Goal: Browse casually

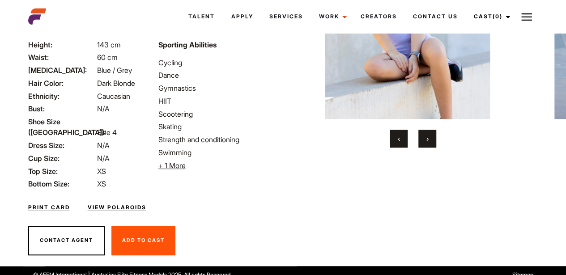
scroll to position [144, 0]
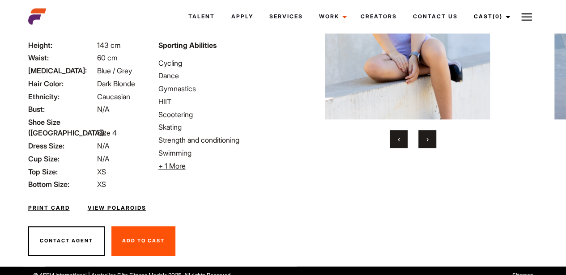
click at [424, 147] on button "›" at bounding box center [428, 139] width 18 height 18
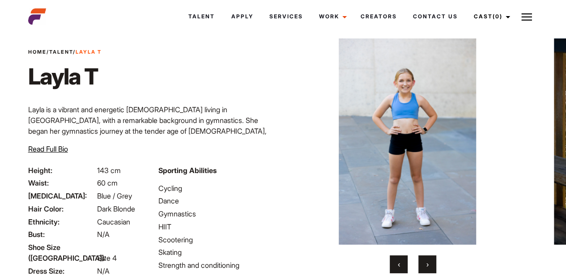
scroll to position [37, 0]
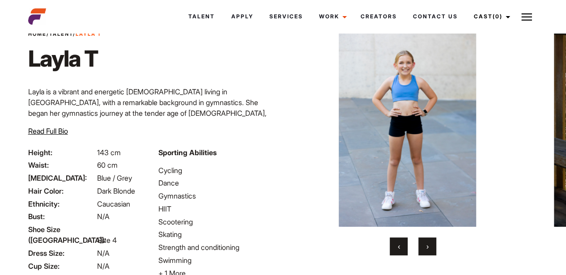
click at [431, 254] on button "›" at bounding box center [428, 247] width 18 height 18
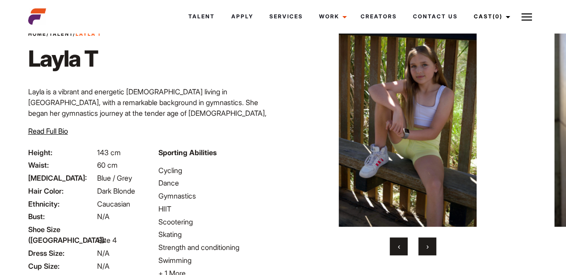
click at [431, 254] on button "›" at bounding box center [428, 247] width 18 height 18
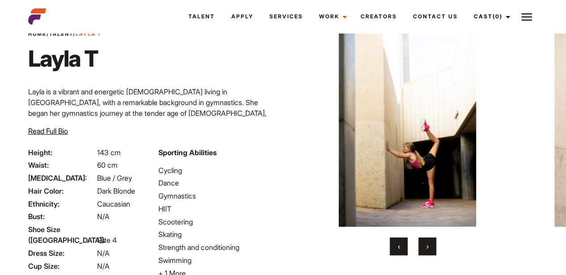
click at [431, 254] on button "›" at bounding box center [428, 247] width 18 height 18
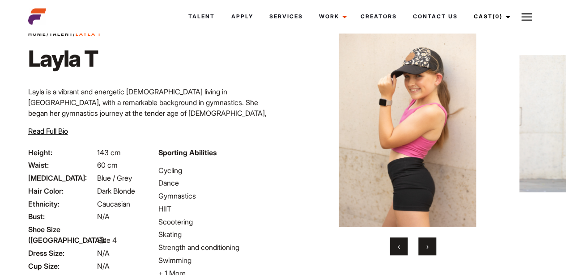
click at [431, 254] on button "›" at bounding box center [428, 247] width 18 height 18
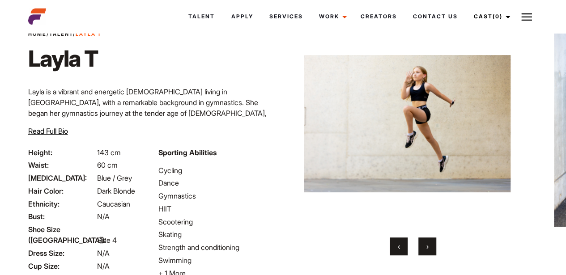
click at [431, 254] on button "›" at bounding box center [428, 247] width 18 height 18
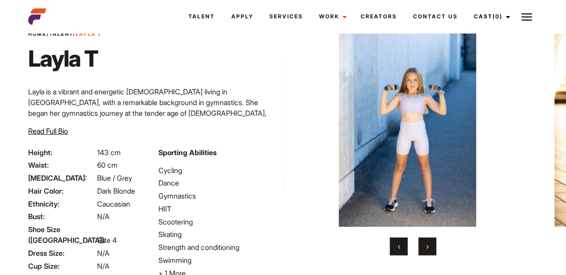
click at [431, 251] on button "›" at bounding box center [428, 247] width 18 height 18
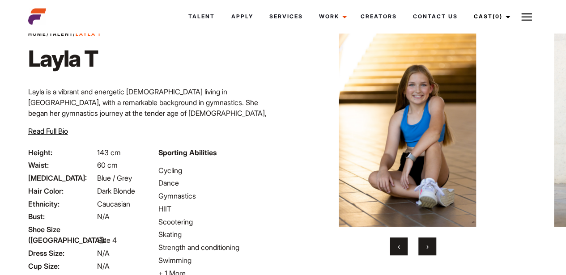
click at [431, 251] on button "›" at bounding box center [428, 247] width 18 height 18
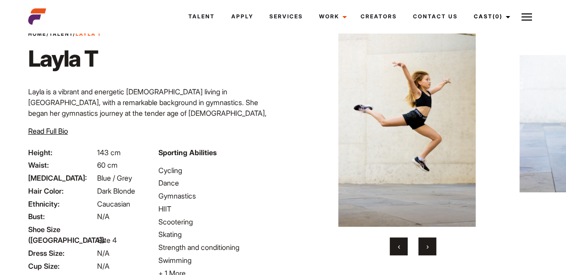
click at [431, 251] on button "›" at bounding box center [428, 247] width 18 height 18
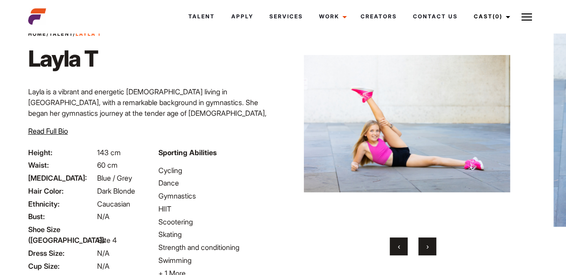
click at [431, 251] on button "›" at bounding box center [428, 247] width 18 height 18
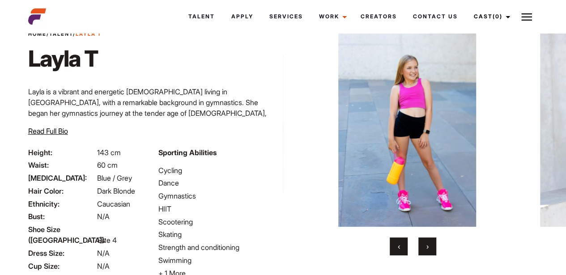
click at [431, 251] on button "›" at bounding box center [428, 247] width 18 height 18
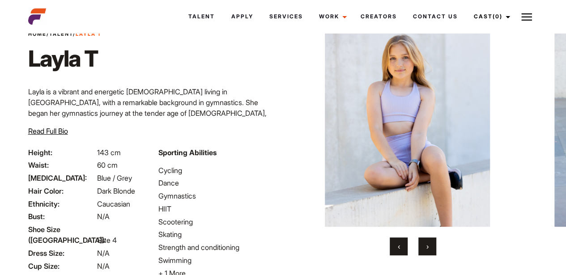
click at [431, 251] on button "›" at bounding box center [428, 247] width 18 height 18
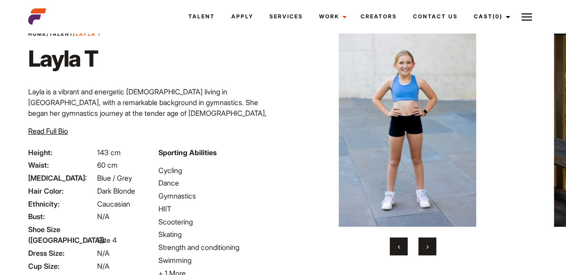
click at [431, 251] on button "›" at bounding box center [428, 247] width 18 height 18
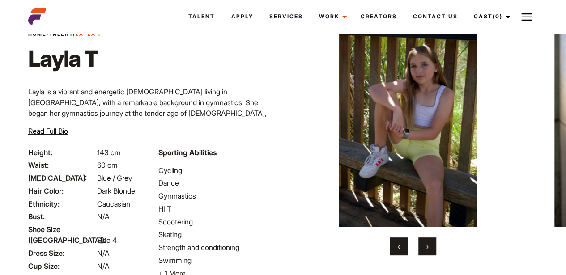
click at [431, 251] on button "›" at bounding box center [428, 247] width 18 height 18
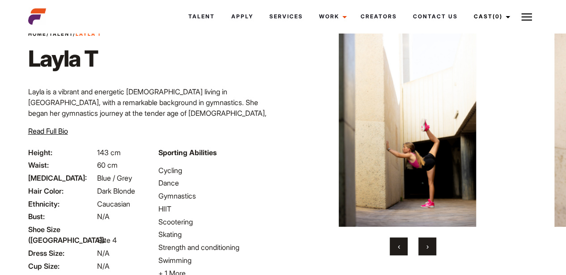
click at [431, 251] on button "›" at bounding box center [428, 247] width 18 height 18
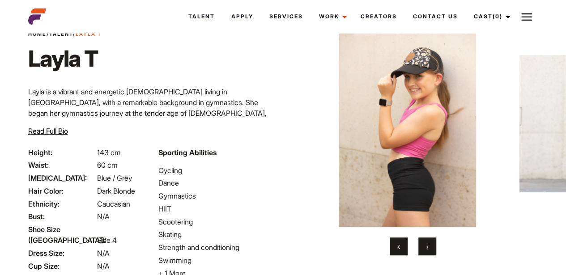
click at [431, 251] on button "›" at bounding box center [428, 247] width 18 height 18
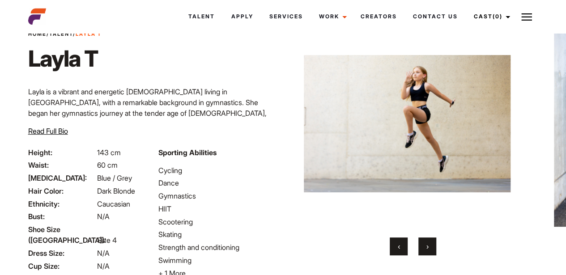
click at [431, 251] on button "›" at bounding box center [428, 247] width 18 height 18
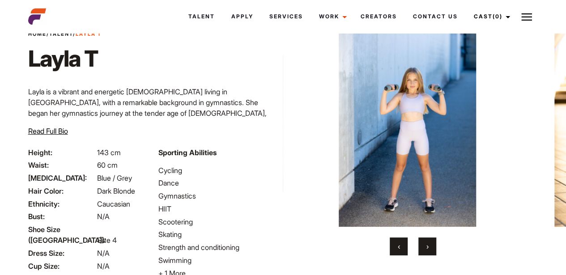
click at [431, 251] on button "›" at bounding box center [428, 247] width 18 height 18
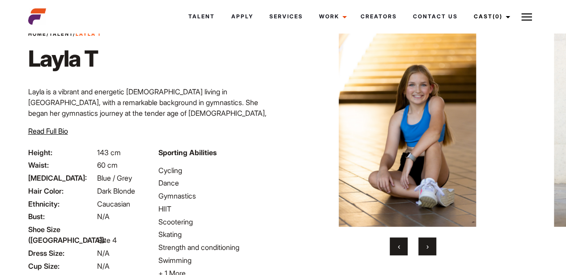
click at [431, 251] on button "›" at bounding box center [428, 247] width 18 height 18
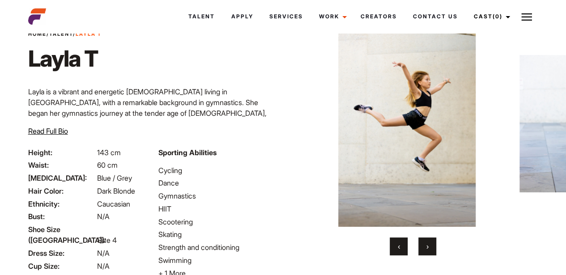
click at [431, 251] on button "›" at bounding box center [428, 247] width 18 height 18
